Goal: Complete application form

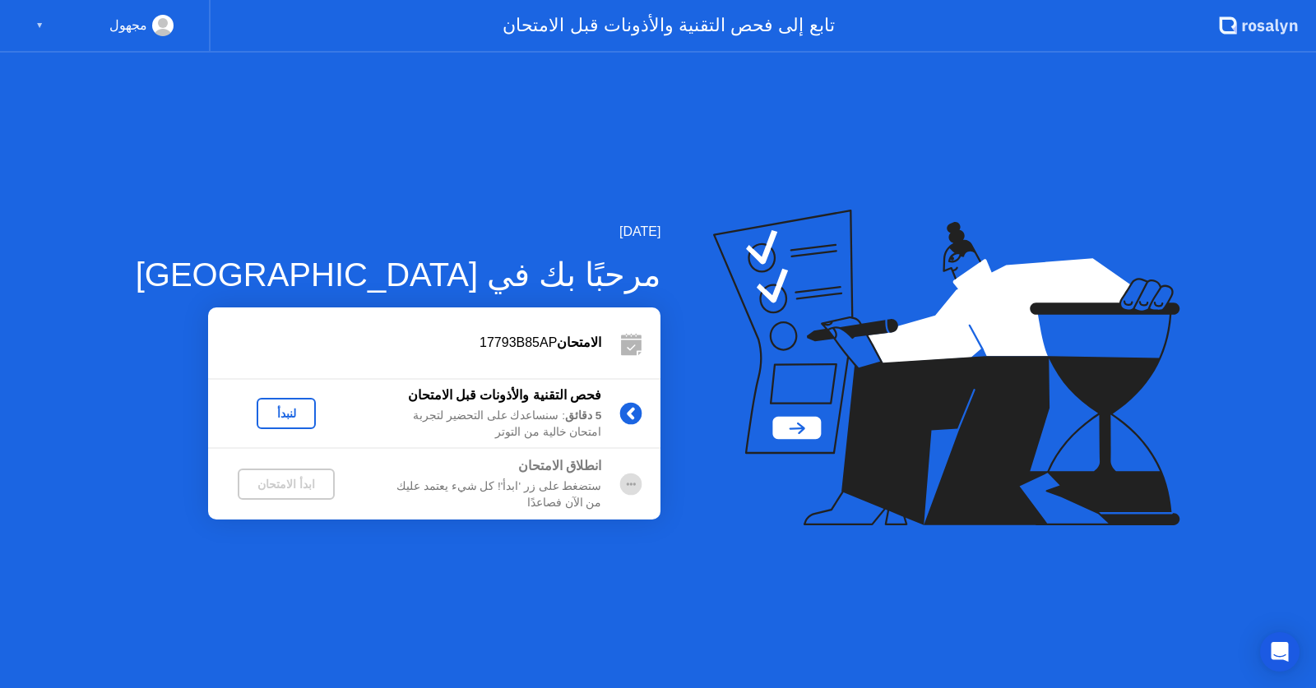
click at [269, 419] on div "لنبدأ" at bounding box center [286, 413] width 46 height 13
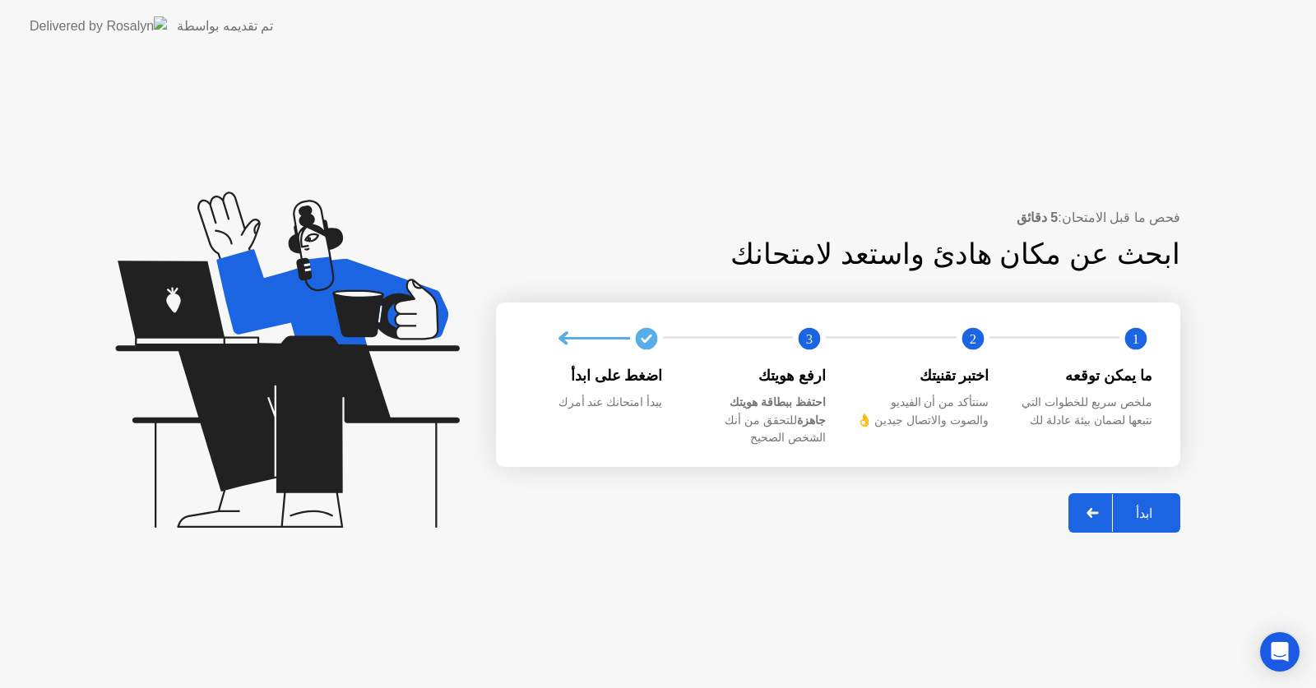
click at [1090, 508] on icon at bounding box center [1092, 513] width 12 height 10
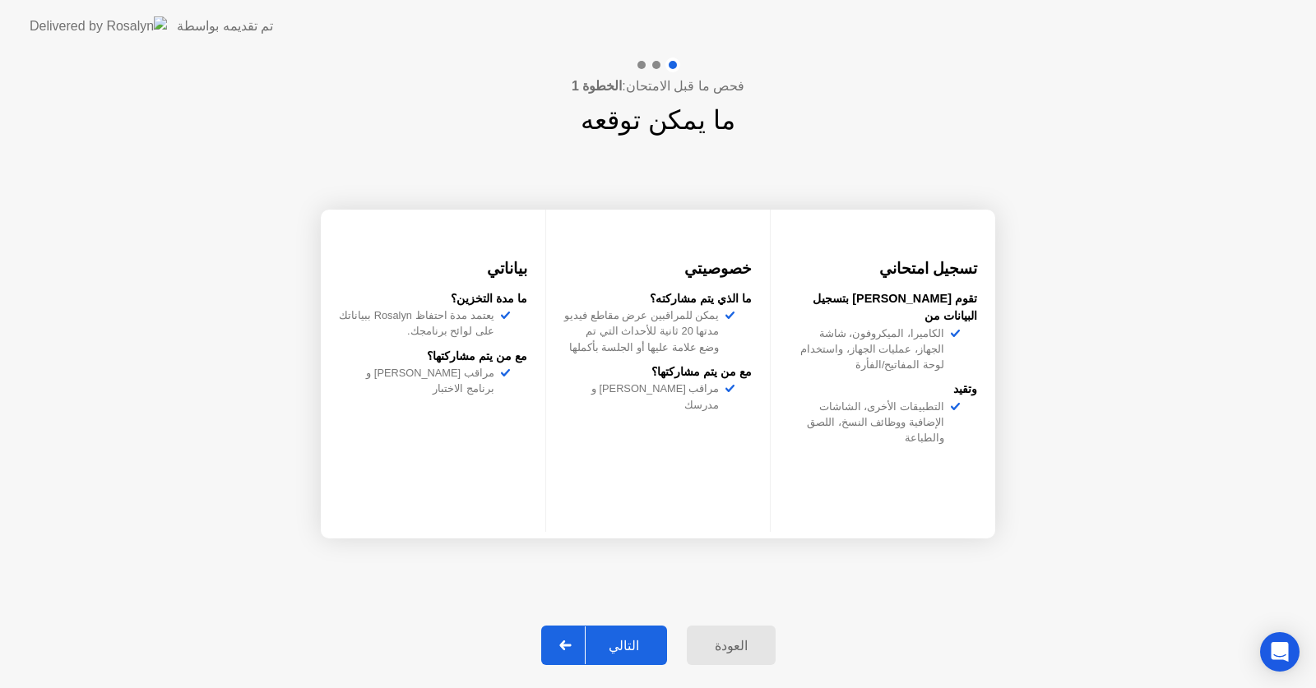
click at [600, 651] on div "التالي" at bounding box center [623, 646] width 76 height 16
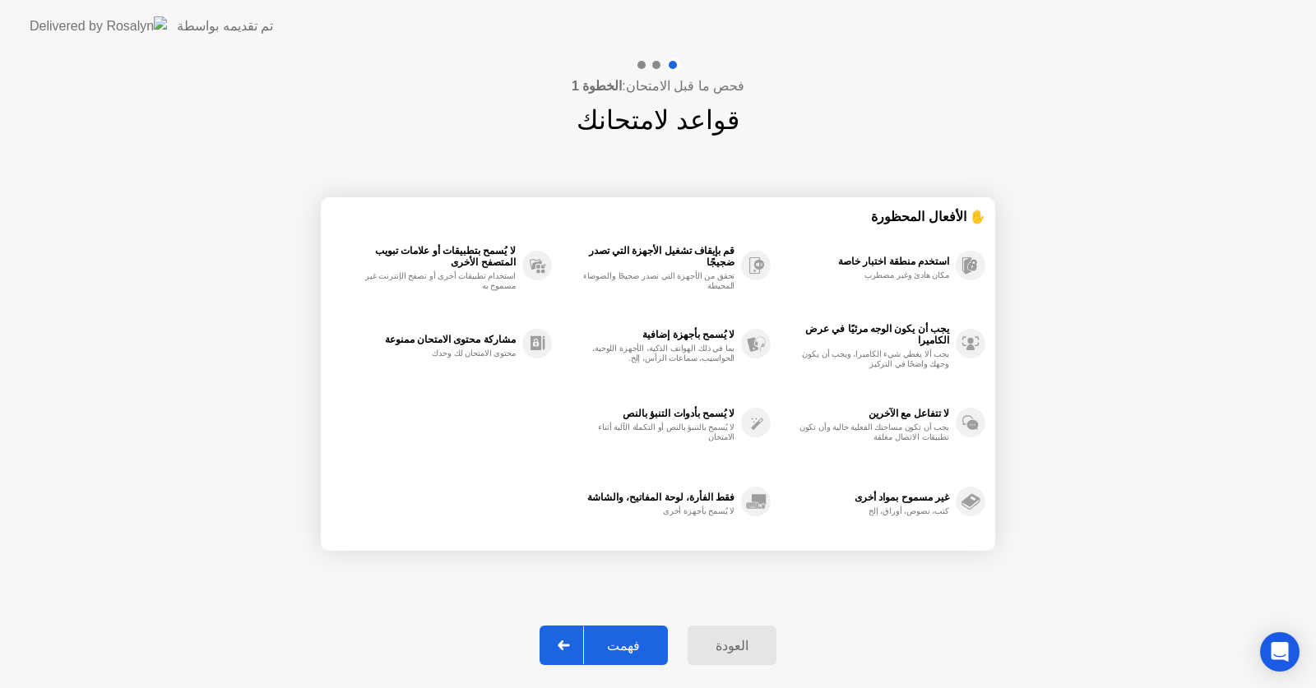
click at [600, 651] on div "فهمت" at bounding box center [623, 646] width 79 height 16
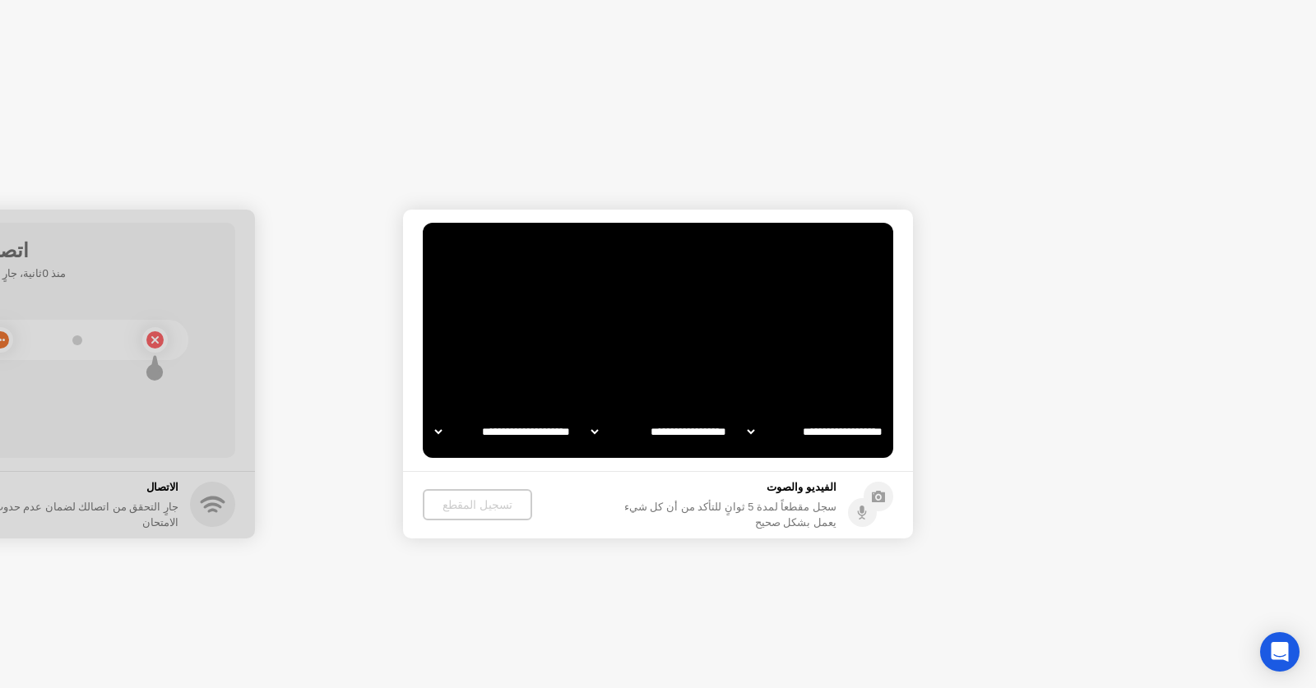
select select "**********"
select select "*******"
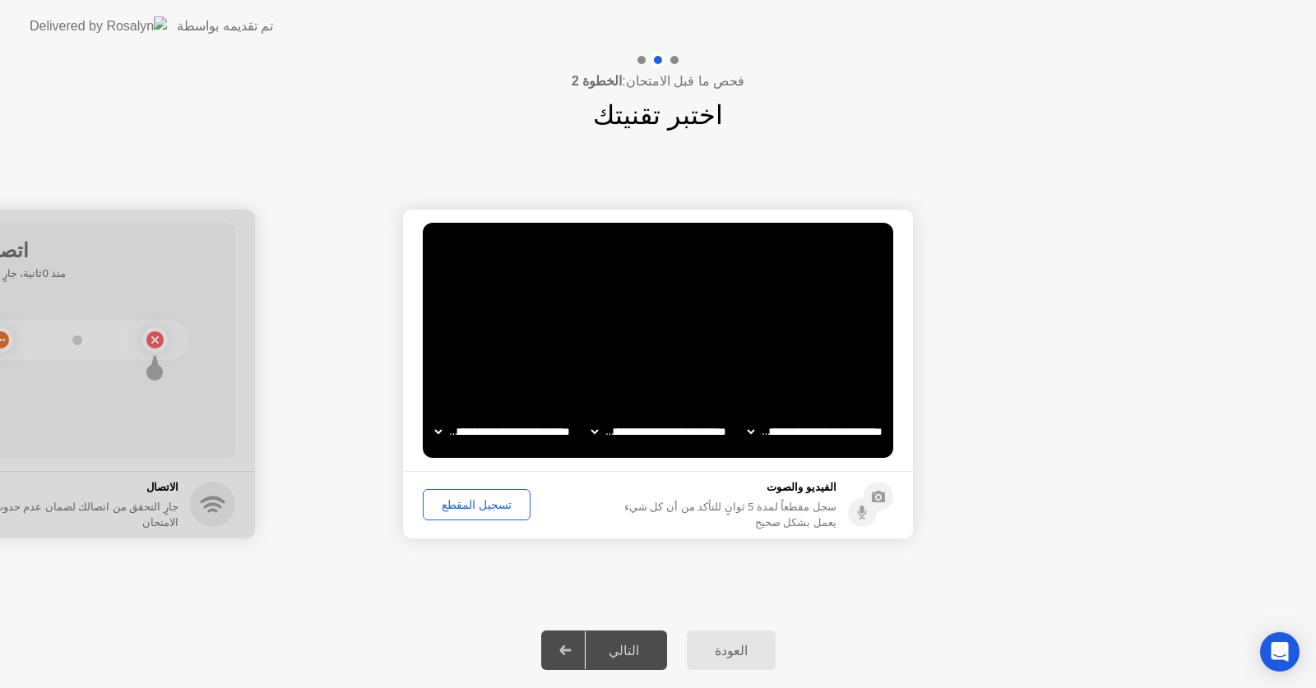
click at [491, 510] on div "تسجيل المقطع" at bounding box center [476, 504] width 96 height 13
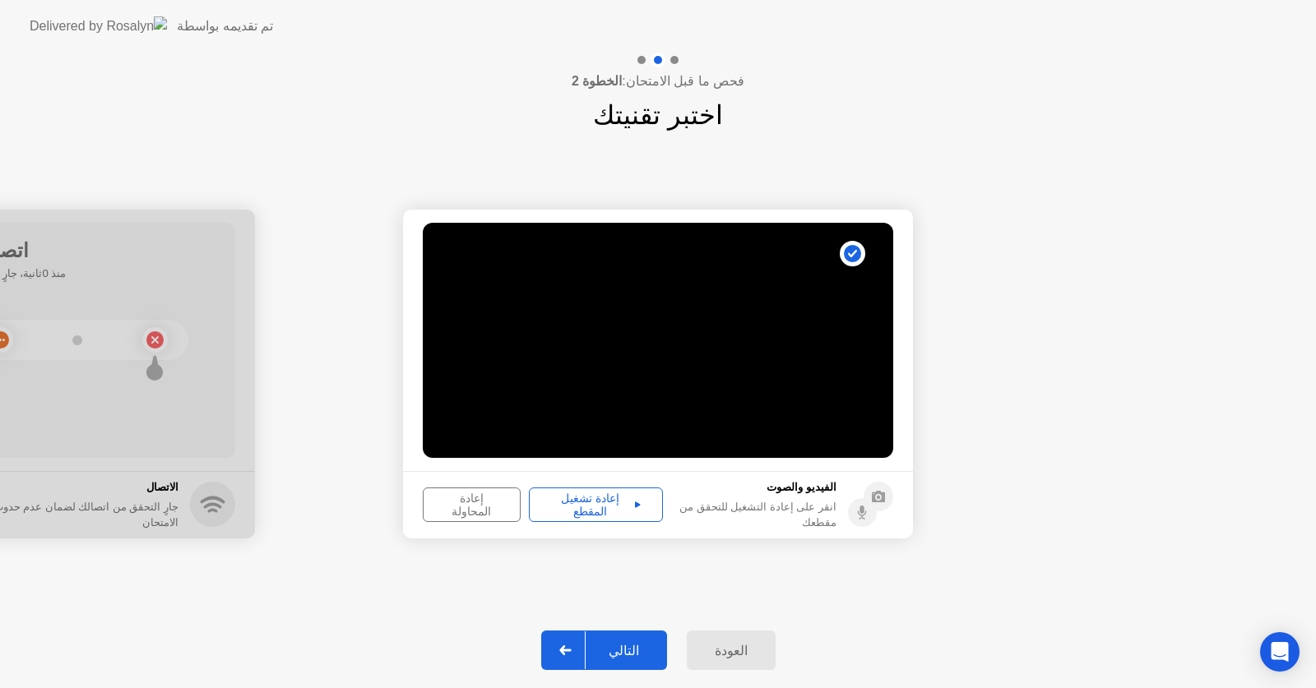
click at [588, 505] on div "إعادة تشغيل المقطع" at bounding box center [596, 505] width 123 height 26
click at [604, 636] on button "التالي" at bounding box center [604, 650] width 126 height 39
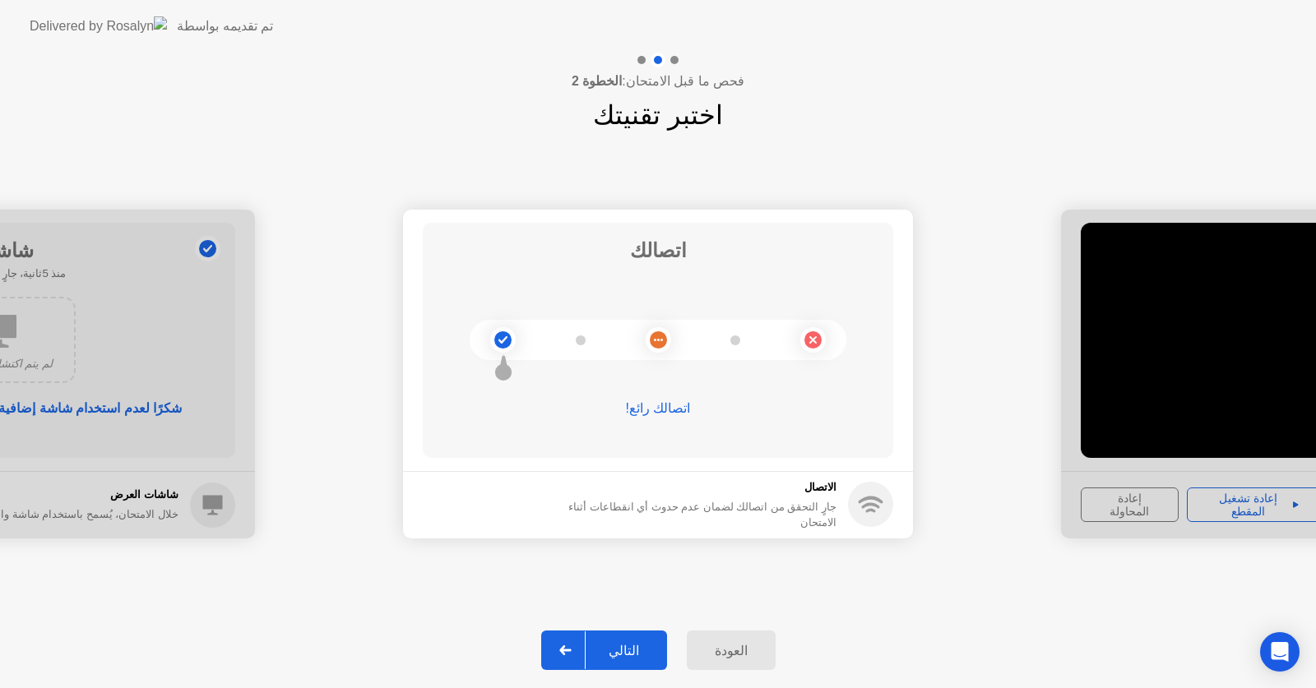
click at [629, 636] on button "التالي" at bounding box center [604, 650] width 126 height 39
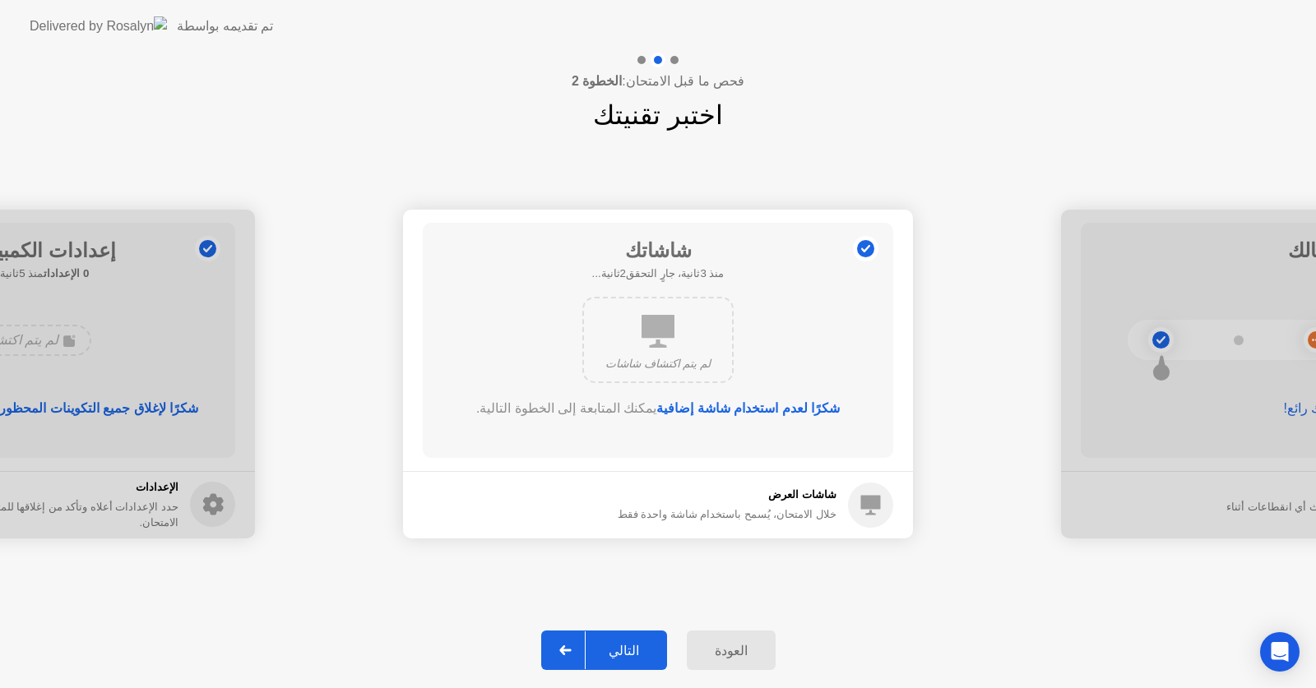
click at [599, 651] on div "التالي" at bounding box center [623, 651] width 76 height 16
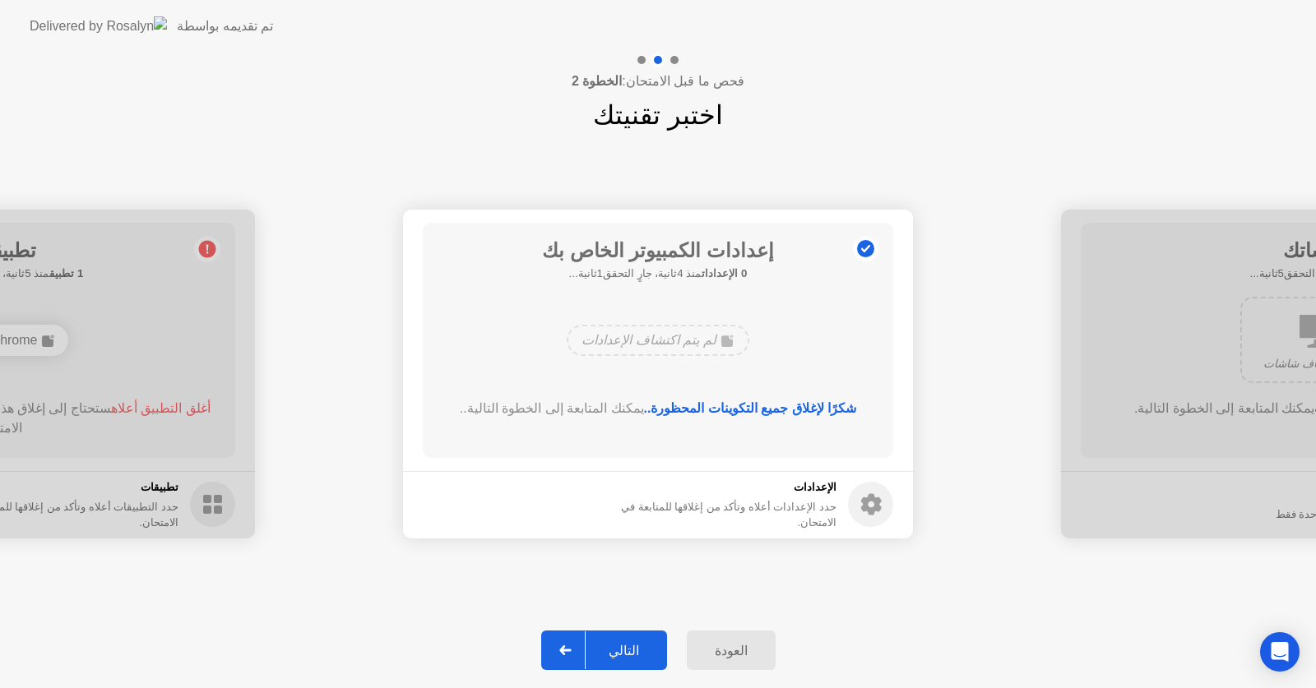
click at [613, 643] on div "التالي" at bounding box center [623, 651] width 76 height 16
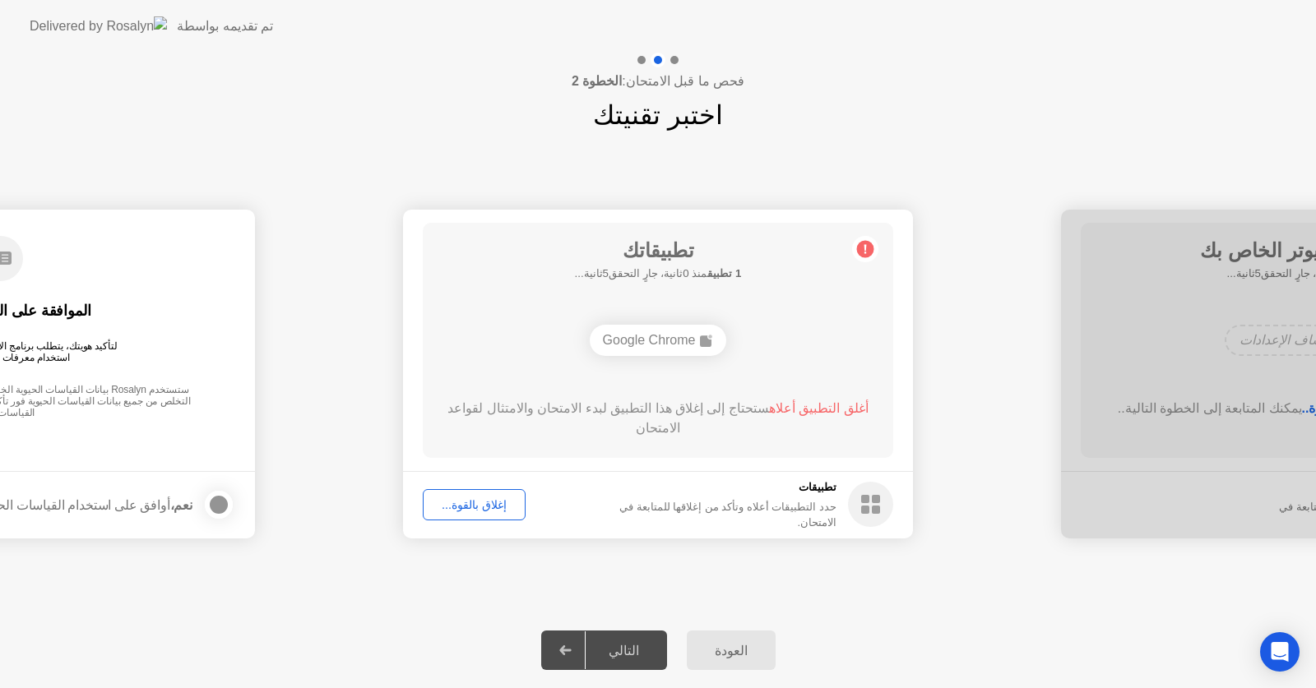
click at [707, 277] on b "1 تطبيق" at bounding box center [724, 273] width 34 height 12
click at [712, 271] on b "1 تطبيق" at bounding box center [724, 273] width 34 height 12
click at [870, 249] on circle at bounding box center [865, 248] width 17 height 17
click at [474, 506] on div "إغلاق بالقوة..." at bounding box center [473, 504] width 91 height 13
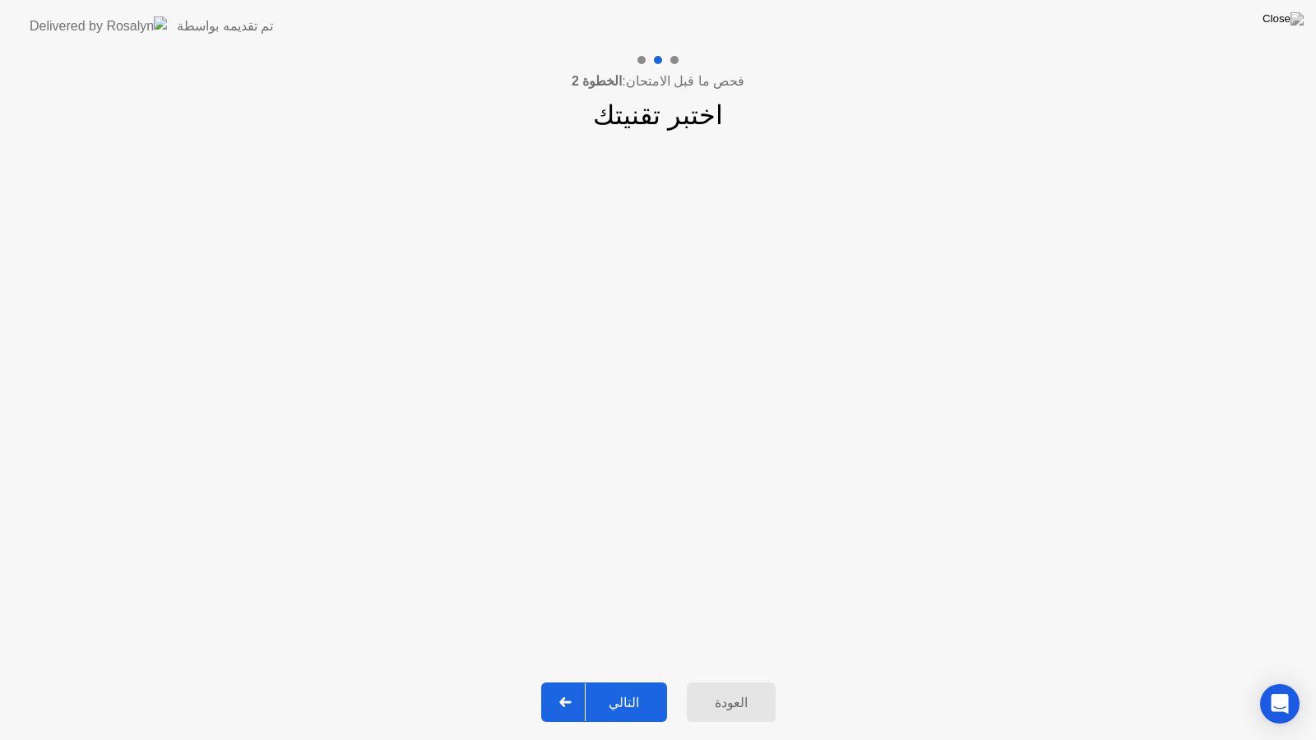
click at [600, 687] on div "التالي" at bounding box center [623, 703] width 76 height 16
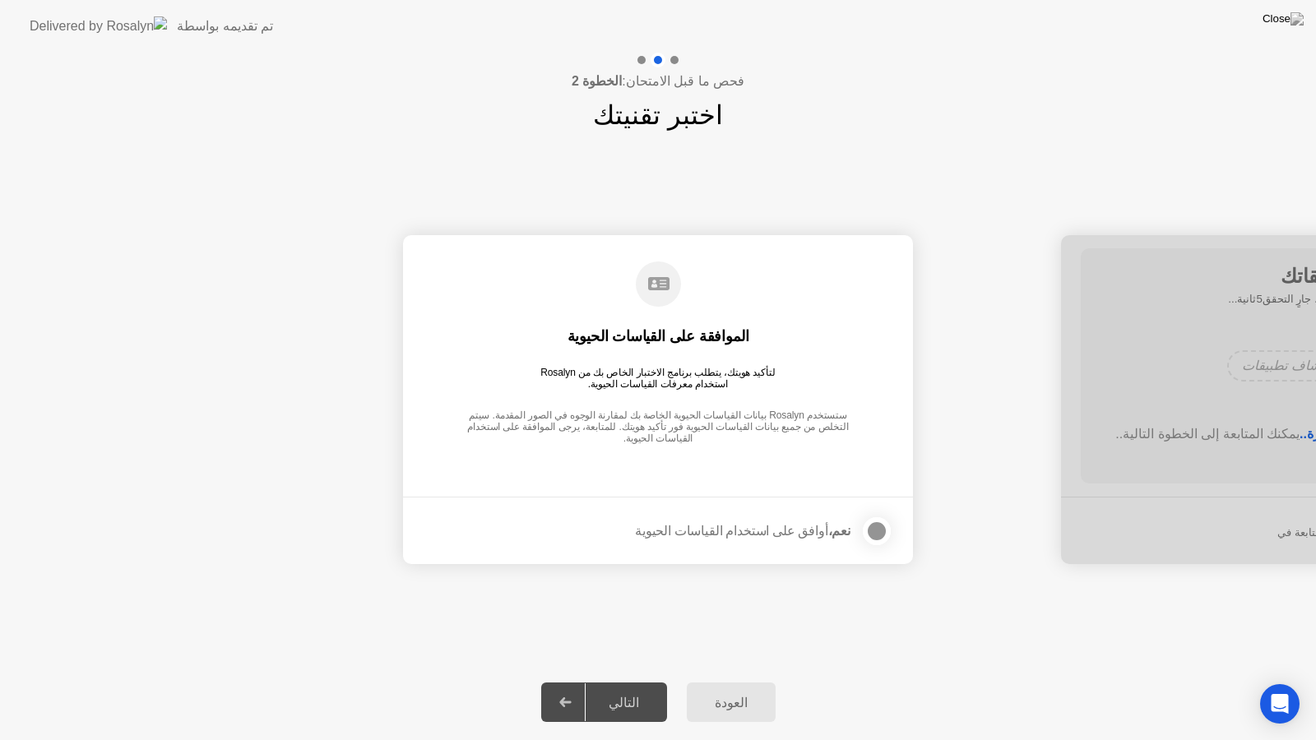
click at [1168, 437] on div at bounding box center [1316, 399] width 510 height 329
click at [747, 687] on div "العودة" at bounding box center [731, 703] width 79 height 16
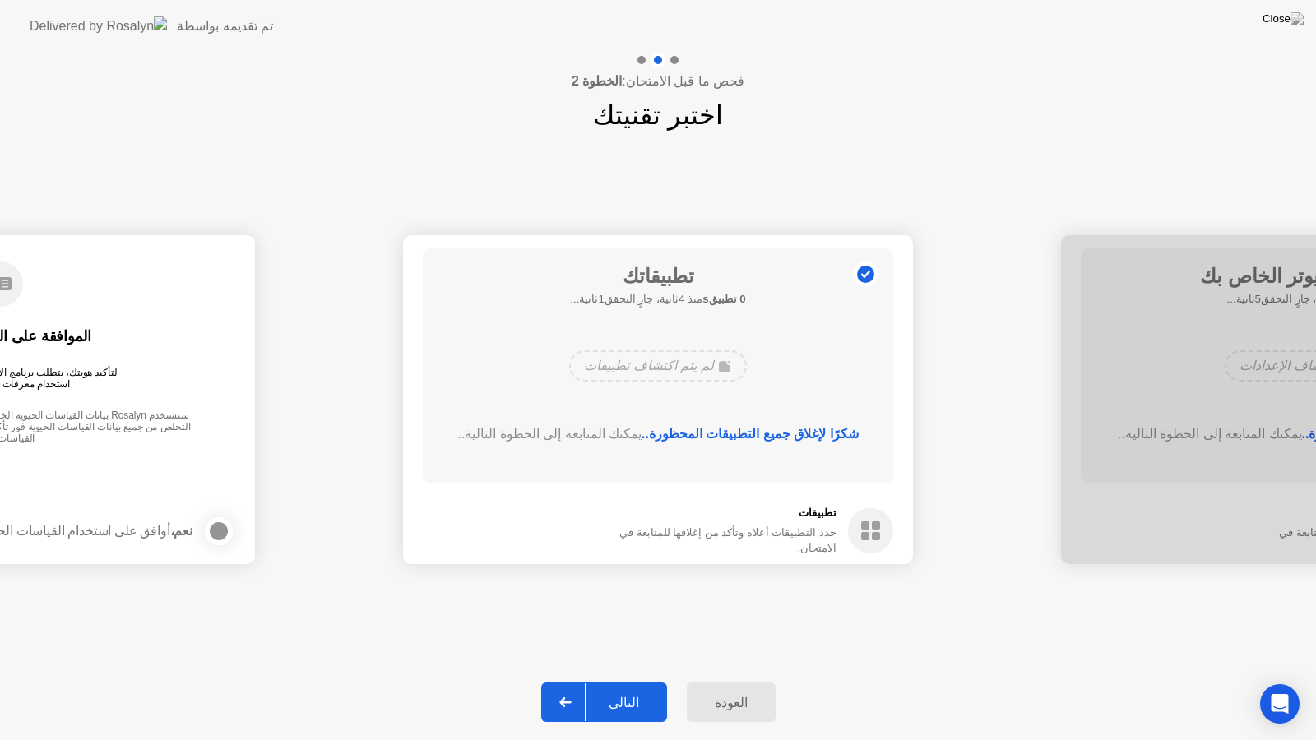
click at [613, 687] on div "التالي" at bounding box center [623, 703] width 76 height 16
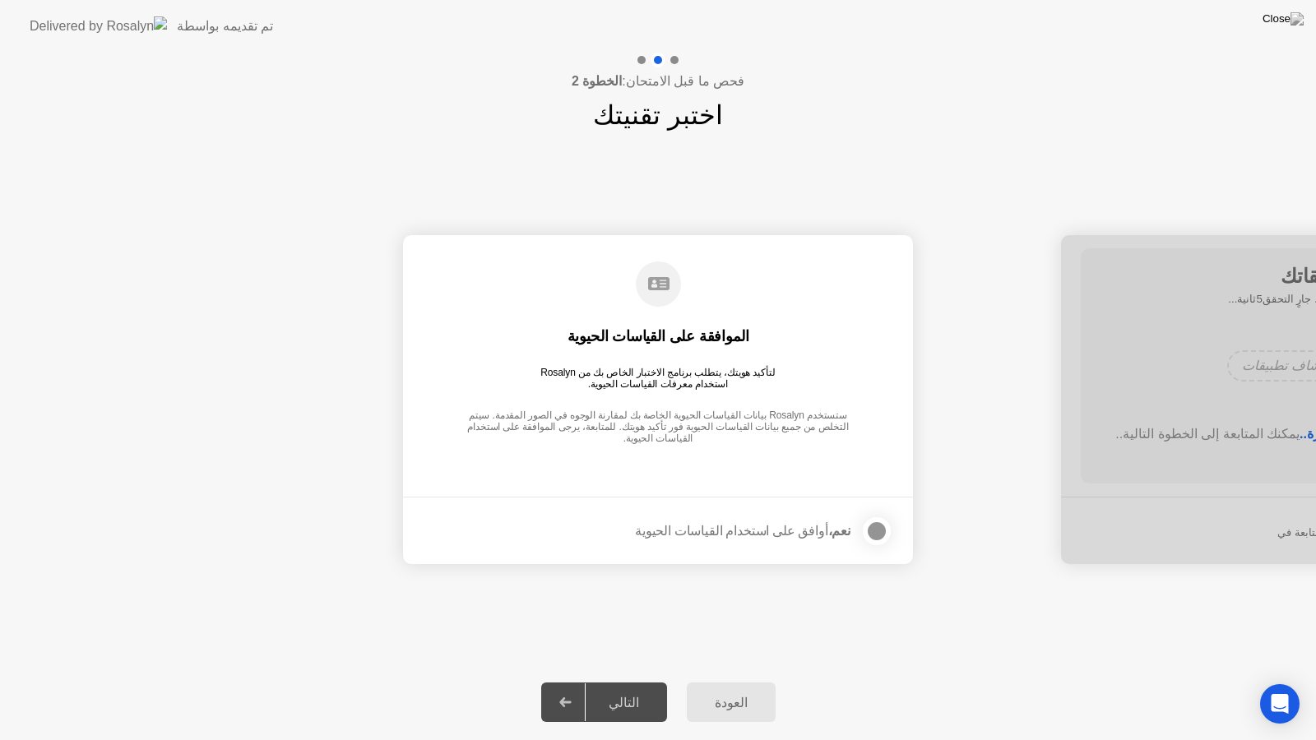
click at [874, 525] on div at bounding box center [877, 531] width 20 height 20
click at [568, 687] on icon at bounding box center [565, 702] width 12 height 10
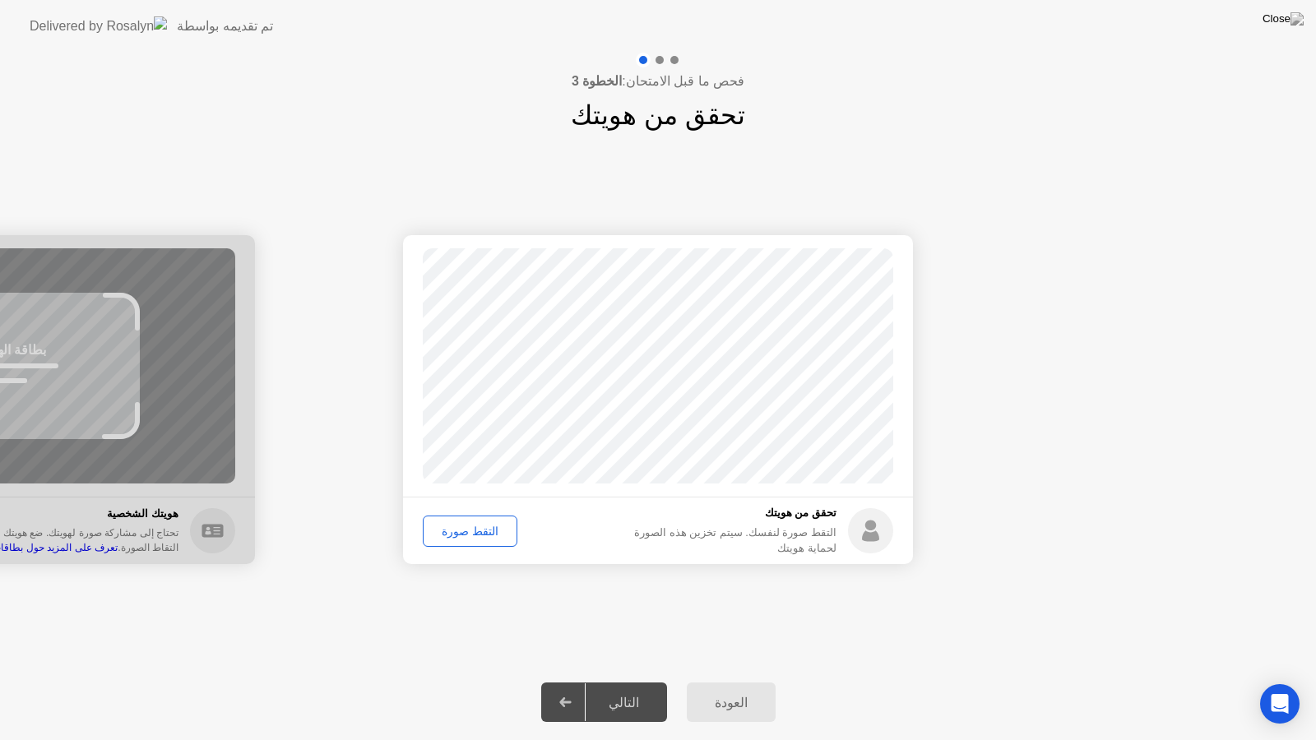
click at [497, 526] on div "التقط صورة" at bounding box center [469, 531] width 83 height 13
click at [481, 536] on div "إعادة الالتقاط" at bounding box center [473, 531] width 90 height 13
click at [458, 530] on div "التقط صورة" at bounding box center [469, 531] width 83 height 13
click at [458, 530] on div "إعادة الالتقاط" at bounding box center [473, 531] width 90 height 13
click at [458, 530] on div "التقط صورة" at bounding box center [469, 531] width 83 height 13
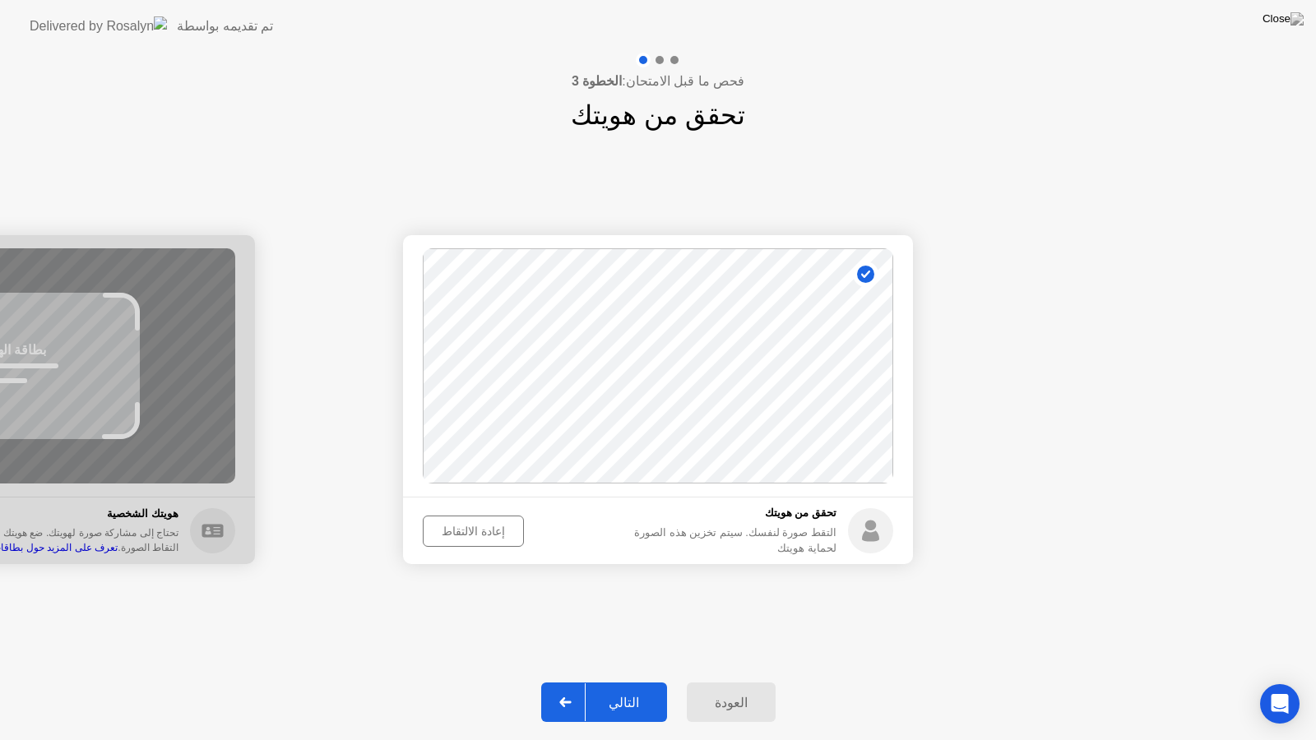
click at [458, 530] on div "إعادة الالتقاط" at bounding box center [473, 531] width 90 height 13
click at [458, 530] on div "التقط صورة" at bounding box center [469, 531] width 83 height 13
click at [600, 687] on div "التالي" at bounding box center [623, 703] width 76 height 16
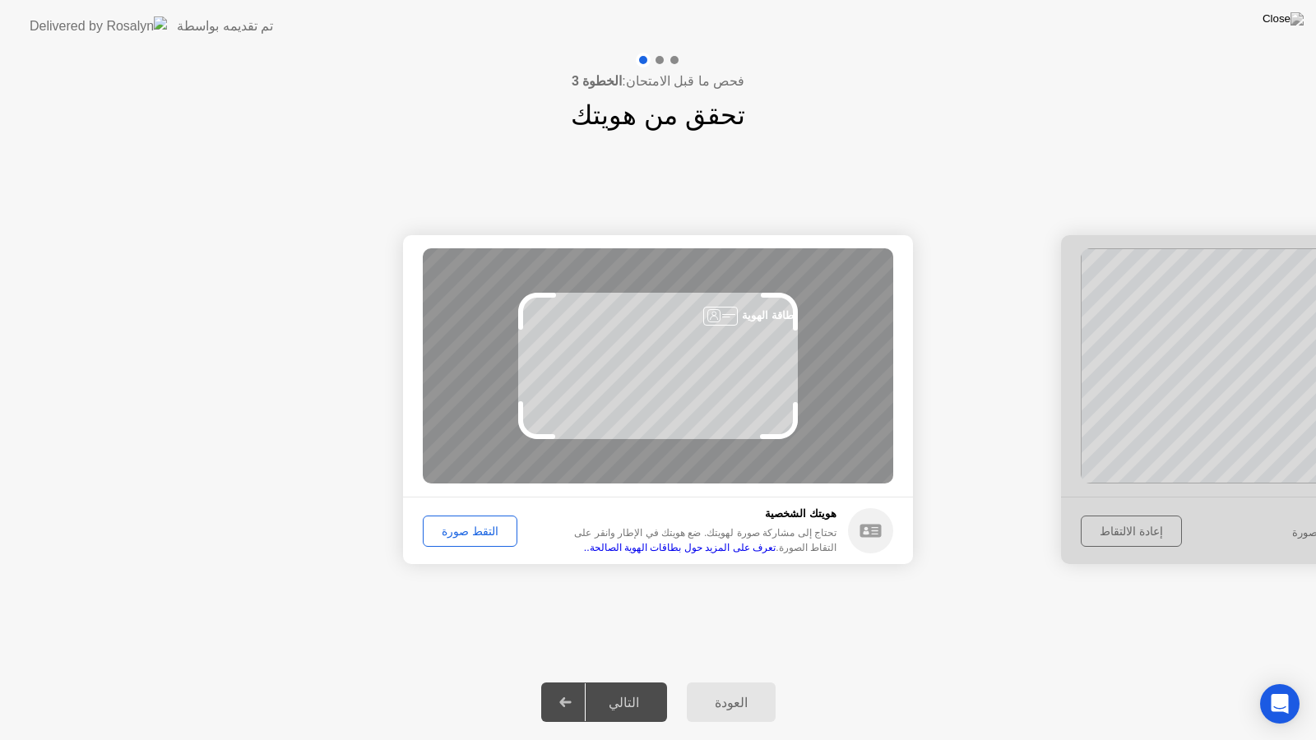
click at [456, 516] on button "التقط صورة" at bounding box center [470, 531] width 95 height 31
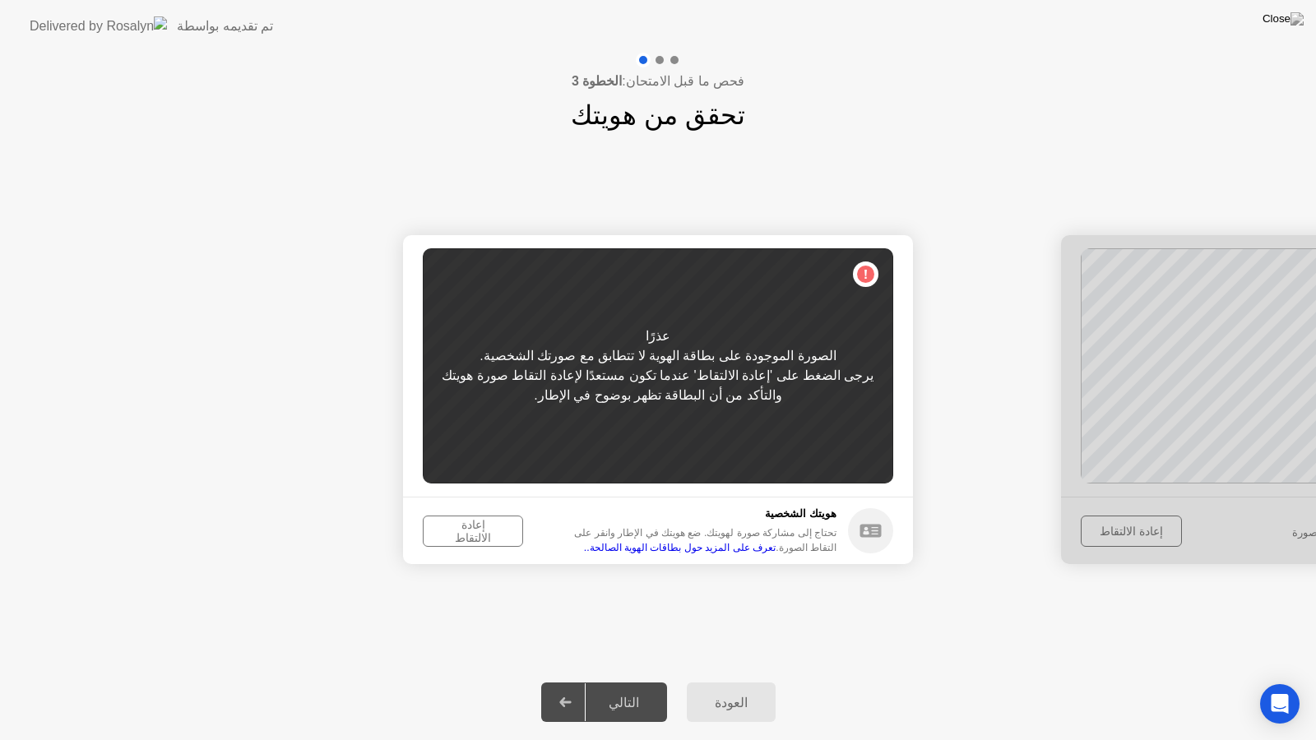
click at [467, 539] on div "إعادة الالتقاط" at bounding box center [472, 531] width 89 height 26
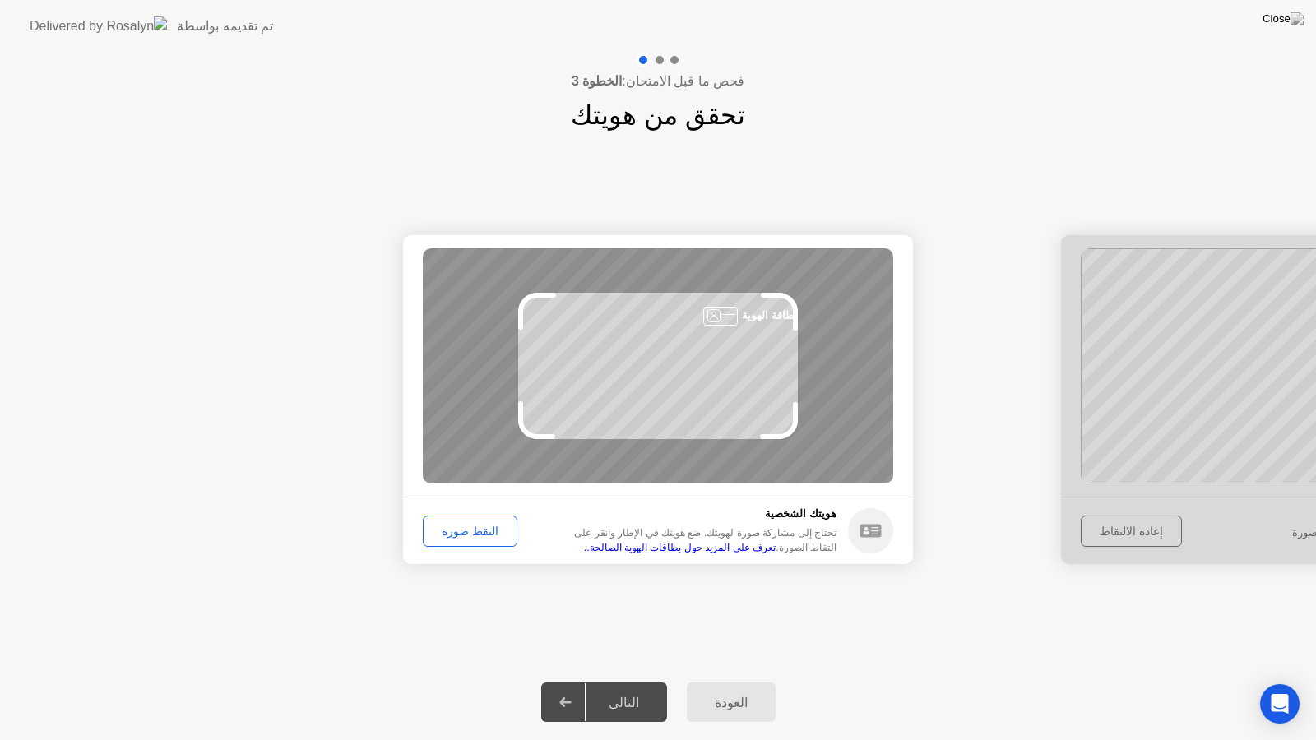
click at [484, 532] on div "التقط صورة" at bounding box center [469, 531] width 83 height 13
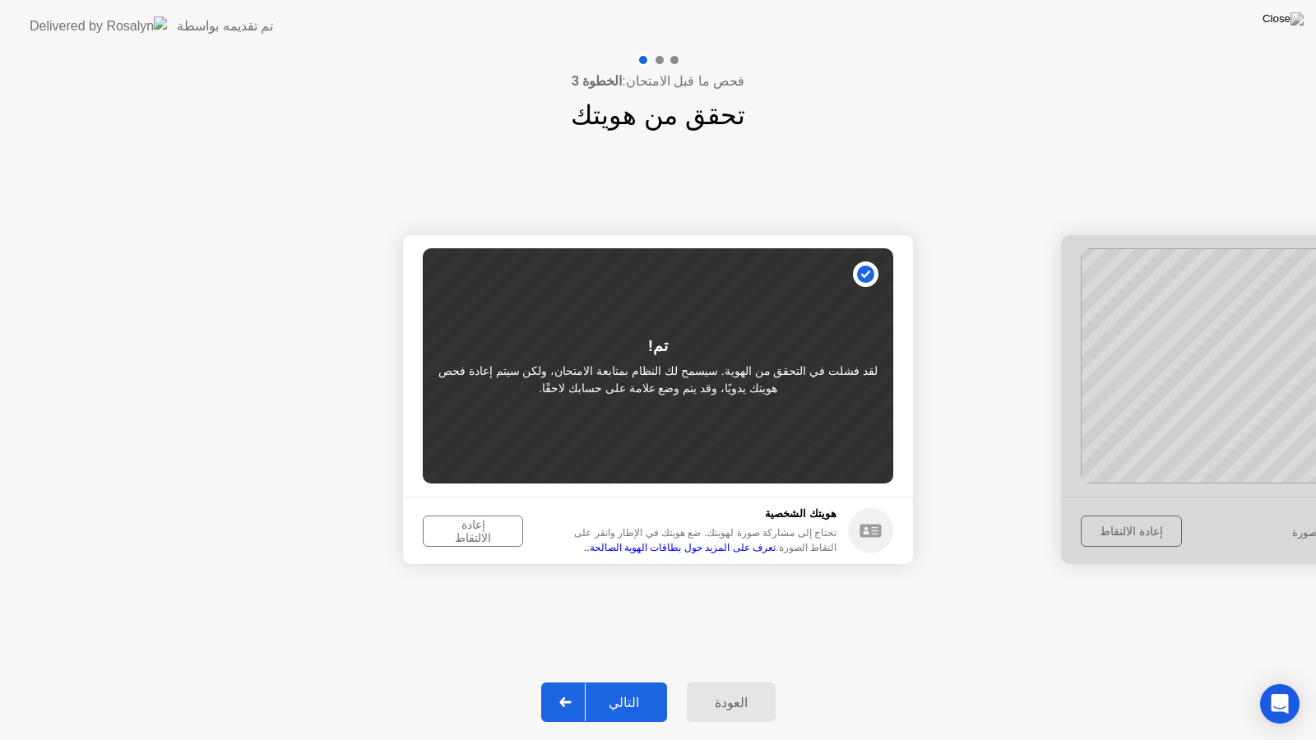
click at [639, 687] on div "التالي" at bounding box center [623, 703] width 76 height 16
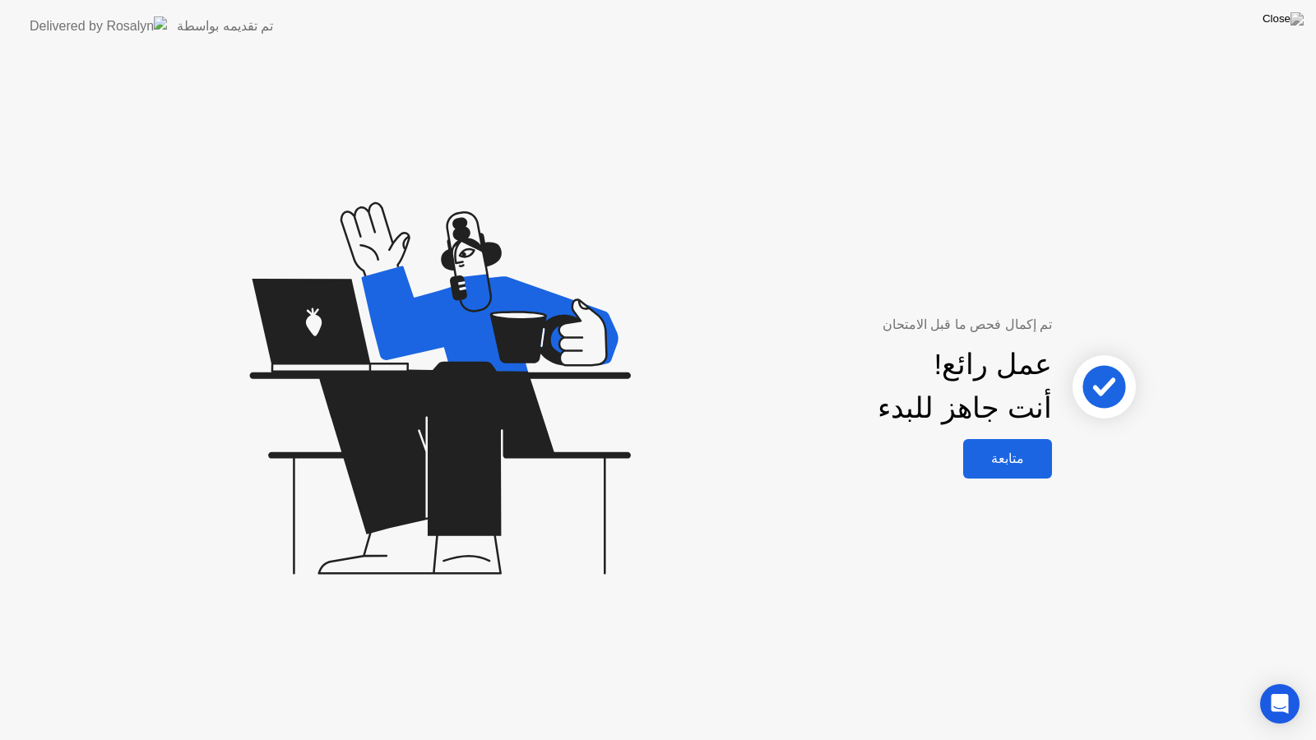
click at [993, 444] on button "متابعة" at bounding box center [1007, 458] width 89 height 39
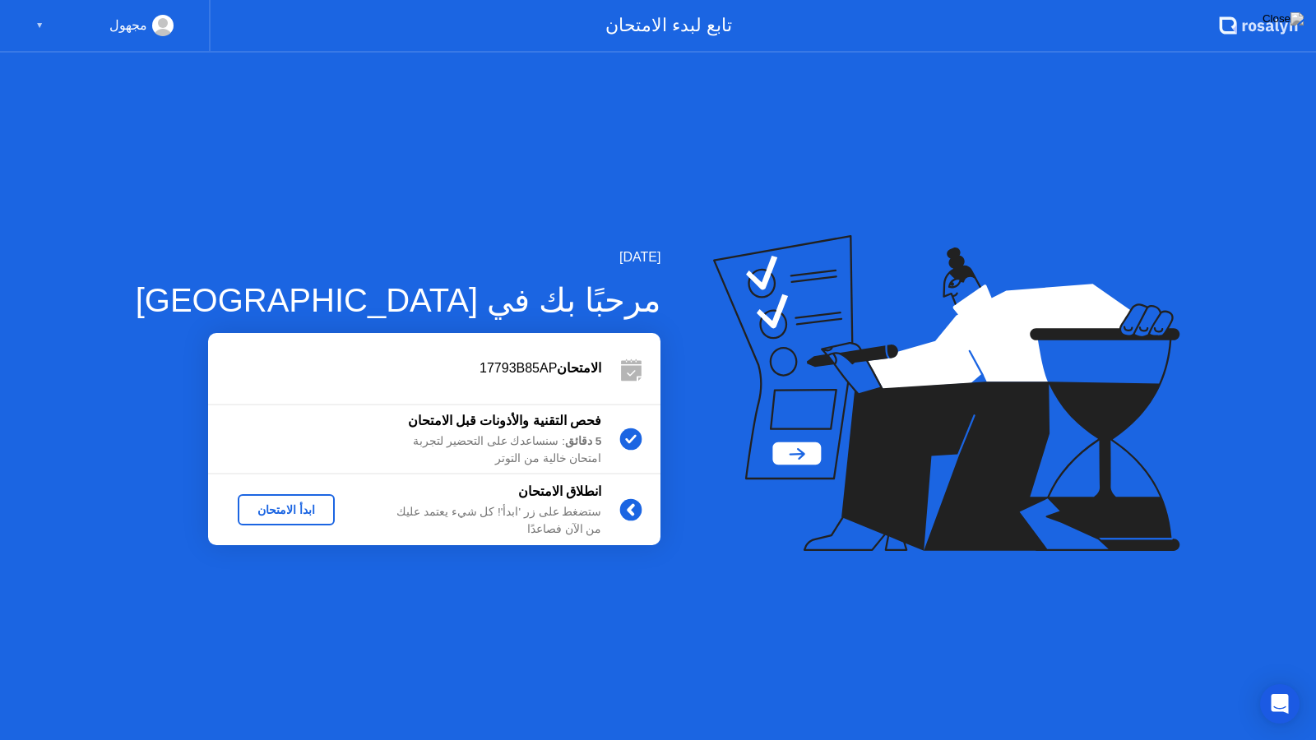
click at [244, 507] on div "ابدأ الامتحان" at bounding box center [286, 509] width 84 height 13
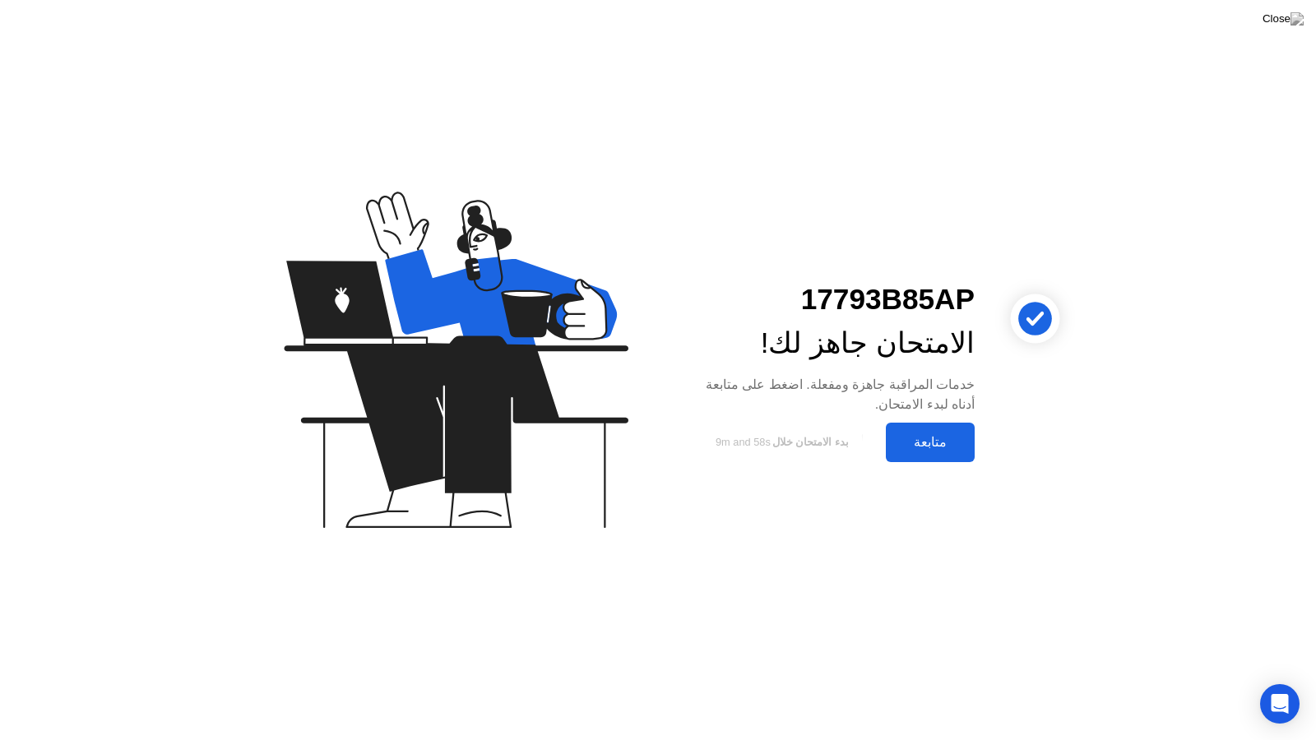
click at [931, 434] on div "متابعة" at bounding box center [930, 442] width 79 height 16
